Goal: Obtain resource: Download file/media

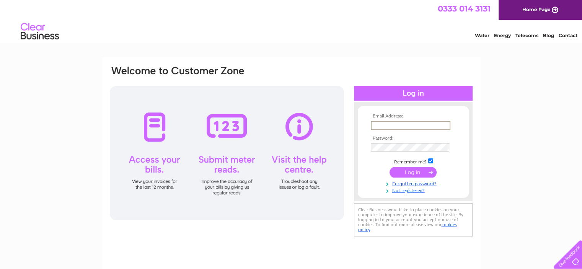
paste input "danny.pettitt@gmail.com"
type input "danny.pettitt@gmail.com"
click at [425, 172] on input "submit" at bounding box center [413, 171] width 47 height 11
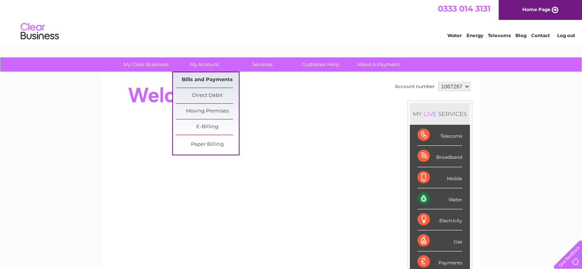
click at [205, 80] on link "Bills and Payments" at bounding box center [207, 79] width 63 height 15
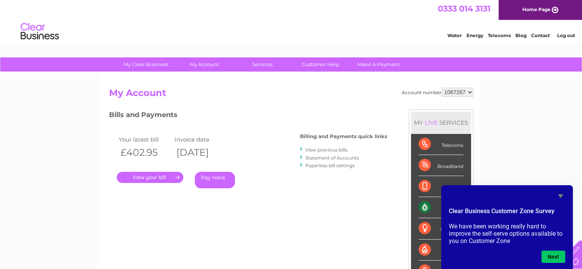
click at [168, 179] on link "." at bounding box center [150, 177] width 67 height 11
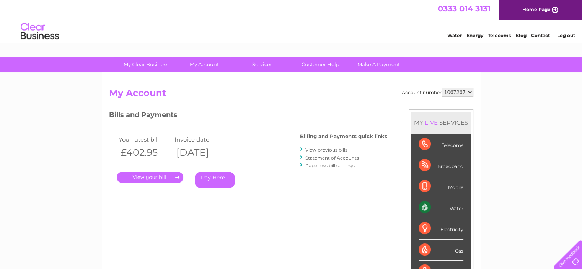
click at [337, 151] on link "View previous bills" at bounding box center [326, 150] width 42 height 6
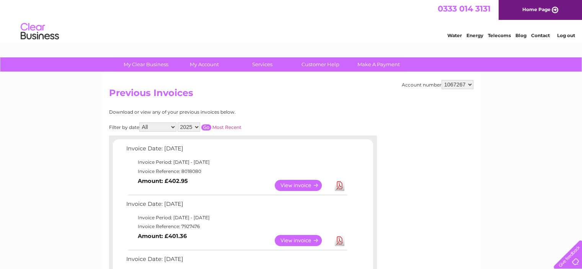
click at [338, 243] on link "Download" at bounding box center [340, 240] width 10 height 11
